Goal: Feedback & Contribution: Leave review/rating

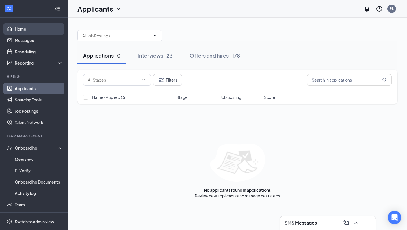
click at [23, 30] on link "Home" at bounding box center [39, 28] width 48 height 11
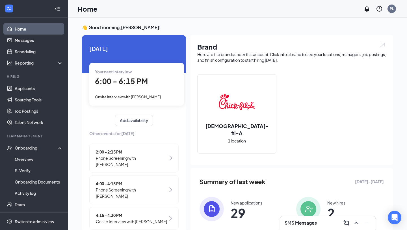
click at [123, 83] on span "6:00 - 6:15 PM" at bounding box center [121, 80] width 53 height 9
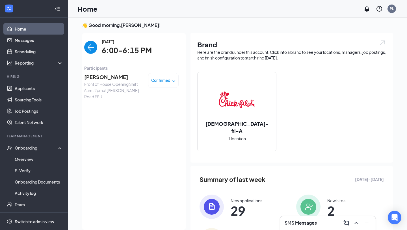
click at [113, 77] on span "[PERSON_NAME]" at bounding box center [113, 77] width 59 height 8
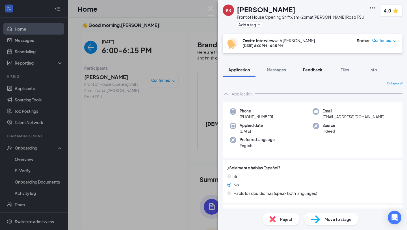
click at [315, 69] on span "Feedback" at bounding box center [312, 69] width 19 height 5
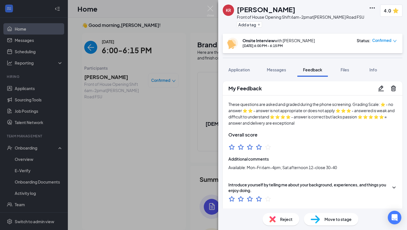
click at [379, 87] on icon "Pencil" at bounding box center [381, 88] width 7 height 7
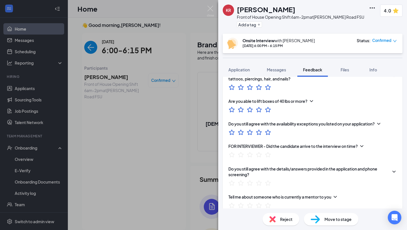
scroll to position [277, 0]
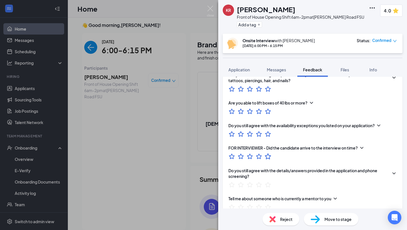
click at [268, 154] on icon "StarBorder" at bounding box center [267, 155] width 7 height 7
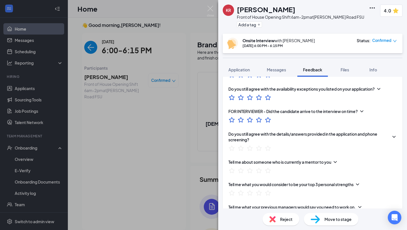
scroll to position [317, 0]
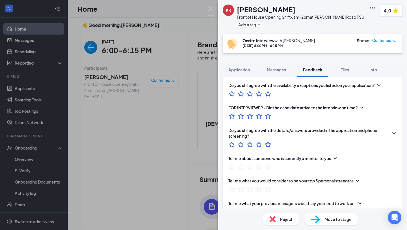
click at [269, 141] on icon "StarBorder" at bounding box center [268, 144] width 6 height 6
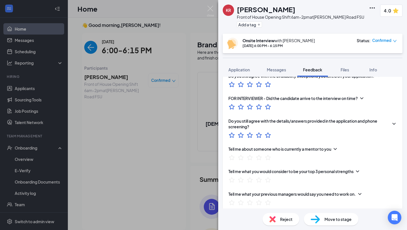
scroll to position [331, 0]
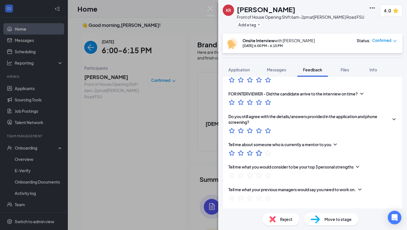
click at [259, 149] on icon "StarBorder" at bounding box center [258, 152] width 7 height 7
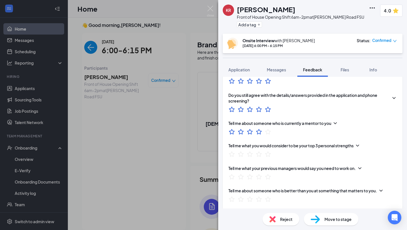
scroll to position [355, 0]
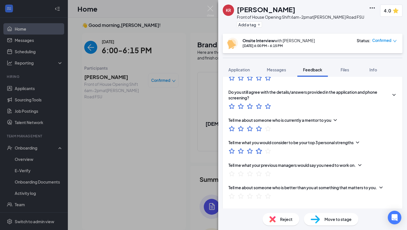
click at [260, 147] on icon "StarBorder" at bounding box center [258, 150] width 7 height 7
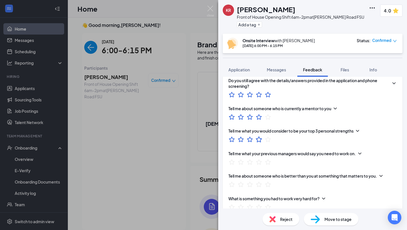
scroll to position [369, 0]
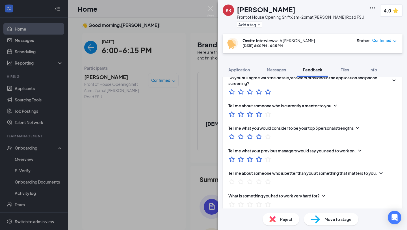
click at [258, 158] on icon "StarBorder" at bounding box center [259, 159] width 6 height 6
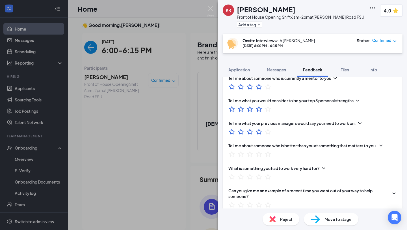
scroll to position [398, 0]
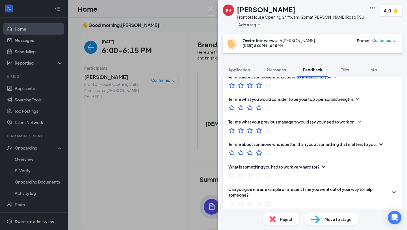
click at [258, 149] on icon "StarBorder" at bounding box center [258, 152] width 7 height 7
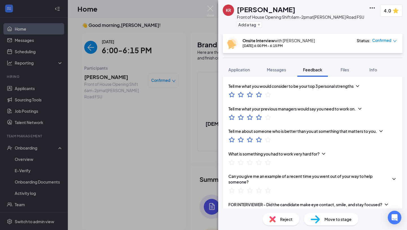
scroll to position [414, 0]
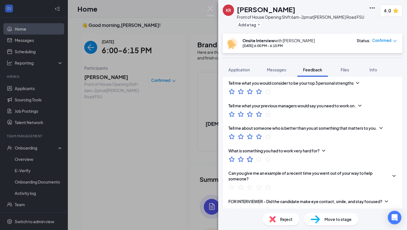
click at [249, 156] on icon "StarBorder" at bounding box center [249, 158] width 7 height 7
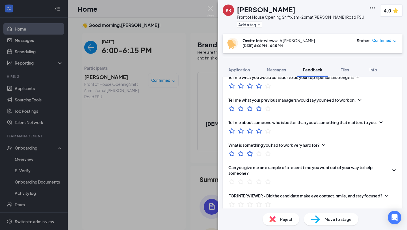
scroll to position [427, 0]
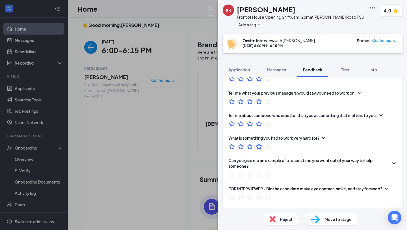
click at [258, 144] on icon "StarBorder" at bounding box center [259, 146] width 6 height 6
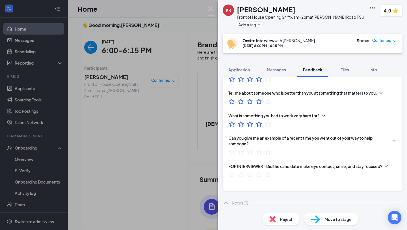
scroll to position [450, 0]
click at [257, 149] on icon "StarBorder" at bounding box center [259, 152] width 6 height 6
click at [250, 171] on icon "StarBorder" at bounding box center [249, 173] width 7 height 7
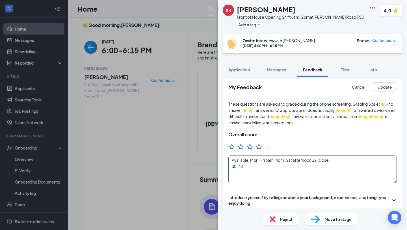
scroll to position [0, 0]
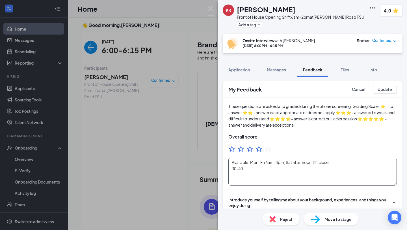
click at [231, 162] on textarea "Available: Mon-Fri 6am-4pm; Sat afternoon 12-close 30-40" at bounding box center [313, 172] width 169 height 28
type textarea "Consider for hire. Answered questions well. Great disposition. More matured. Av…"
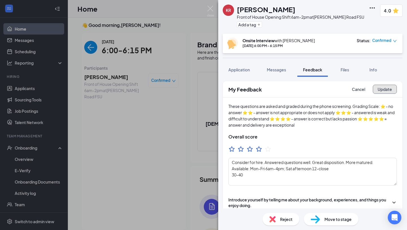
click at [379, 89] on button "Update" at bounding box center [385, 89] width 24 height 9
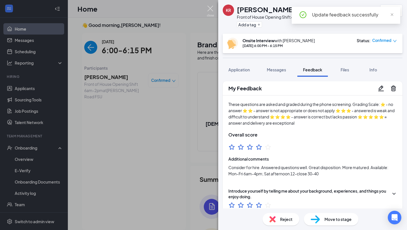
click at [211, 9] on img at bounding box center [210, 11] width 7 height 11
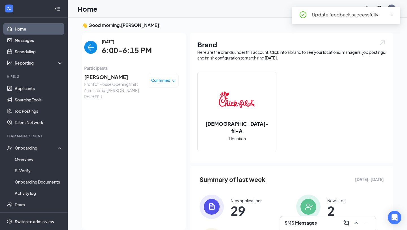
click at [93, 45] on img "back-button" at bounding box center [90, 47] width 13 height 13
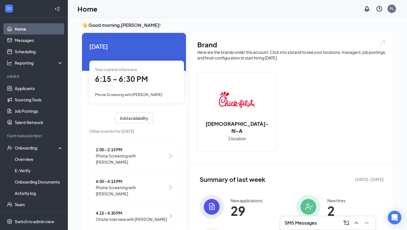
click at [136, 81] on span "6:15 - 6:30 PM" at bounding box center [121, 78] width 53 height 9
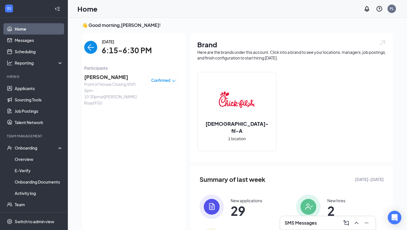
click at [102, 77] on span "[PERSON_NAME]" at bounding box center [113, 77] width 59 height 8
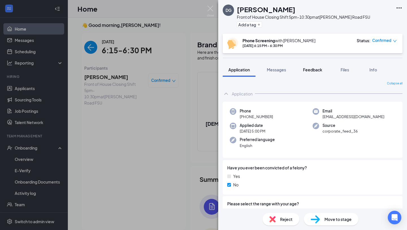
click at [316, 73] on button "Feedback" at bounding box center [313, 70] width 31 height 14
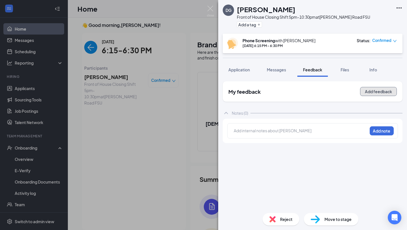
click at [371, 92] on button "Add feedback" at bounding box center [378, 91] width 37 height 9
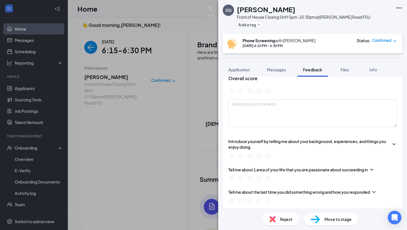
scroll to position [59, 0]
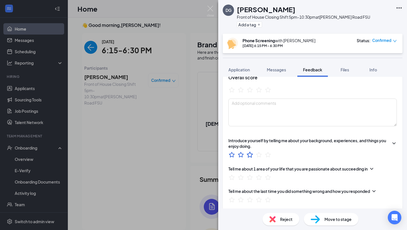
click at [251, 154] on icon "StarBorder" at bounding box center [249, 154] width 7 height 7
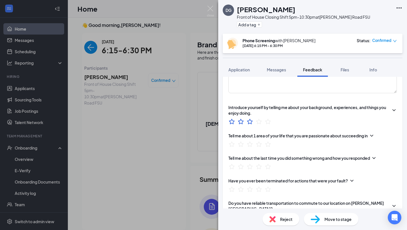
scroll to position [94, 0]
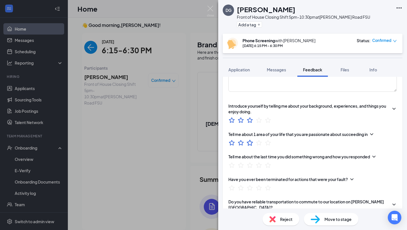
click at [249, 143] on icon "StarBorder" at bounding box center [249, 142] width 7 height 7
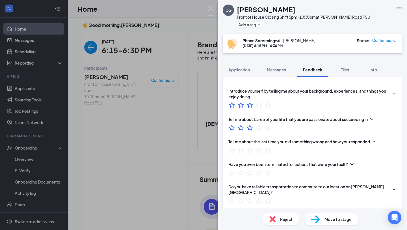
scroll to position [111, 0]
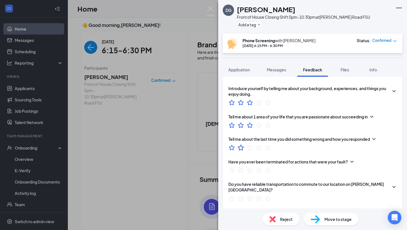
click at [242, 147] on icon "StarBorder" at bounding box center [240, 147] width 7 height 7
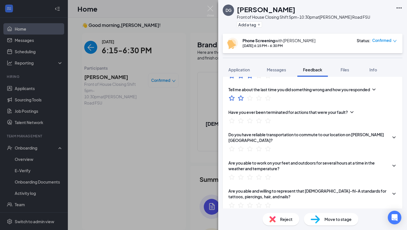
scroll to position [162, 0]
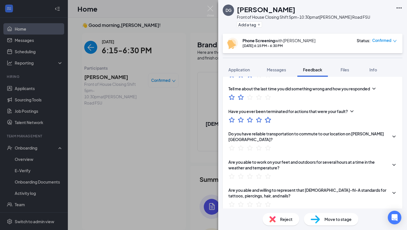
click at [268, 121] on icon "StarBorder" at bounding box center [267, 119] width 7 height 7
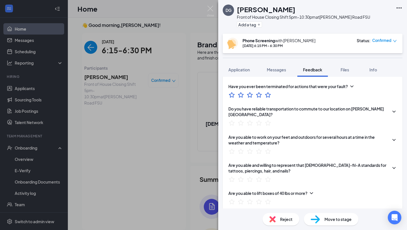
scroll to position [187, 0]
click at [268, 119] on icon "StarBorder" at bounding box center [267, 122] width 7 height 7
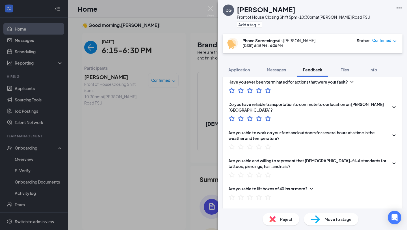
scroll to position [193, 0]
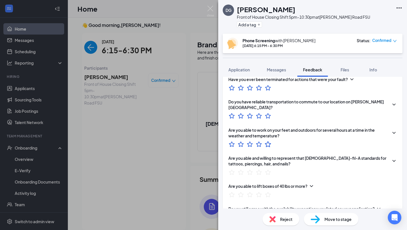
click at [268, 141] on icon "StarBorder" at bounding box center [268, 144] width 6 height 6
click at [234, 169] on icon "StarBorder" at bounding box center [232, 172] width 6 height 6
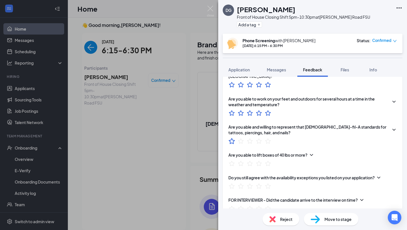
scroll to position [227, 0]
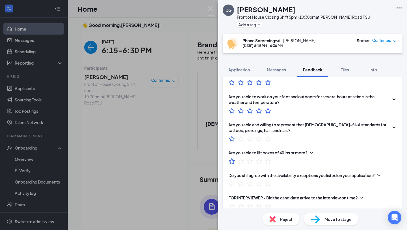
click at [233, 157] on icon "StarBorder" at bounding box center [231, 160] width 7 height 7
click at [232, 180] on icon "StarBorder" at bounding box center [231, 183] width 7 height 7
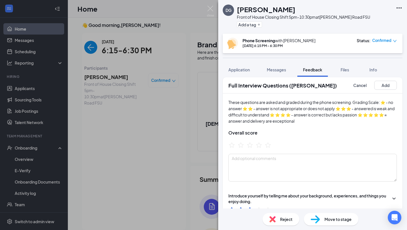
scroll to position [0, 0]
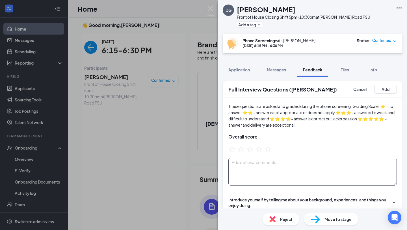
click at [246, 169] on textarea at bounding box center [313, 172] width 169 height 28
type textarea "Do not move on. Did not answer 2 questions well."
click at [242, 147] on icon "StarBorder" at bounding box center [240, 148] width 7 height 7
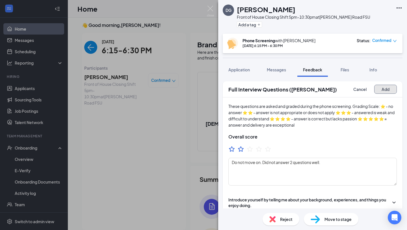
click at [382, 89] on button "Add" at bounding box center [385, 89] width 23 height 9
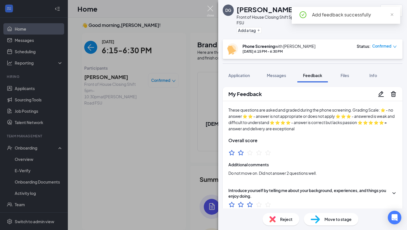
click at [211, 9] on img at bounding box center [210, 11] width 7 height 11
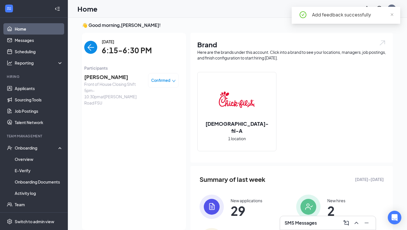
click at [94, 48] on img "back-button" at bounding box center [90, 47] width 13 height 13
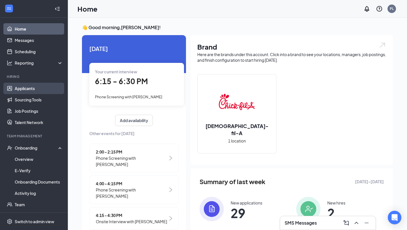
click at [36, 89] on link "Applicants" at bounding box center [39, 88] width 48 height 11
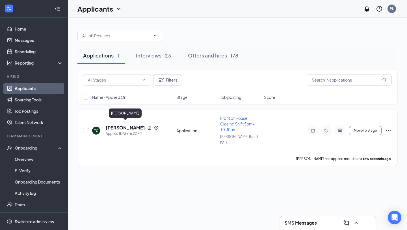
click at [124, 125] on h5 "[PERSON_NAME]" at bounding box center [125, 127] width 39 height 6
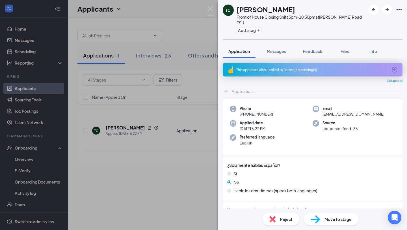
click at [395, 67] on icon "ArrowCircle" at bounding box center [395, 70] width 6 height 6
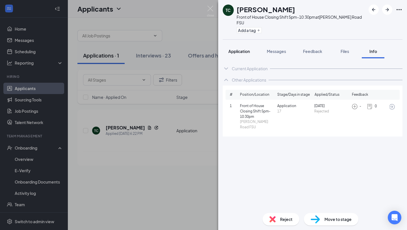
click at [237, 49] on span "Application" at bounding box center [239, 51] width 21 height 5
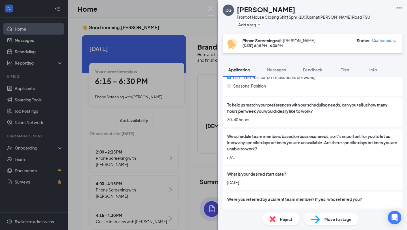
scroll to position [318, 0]
